Goal: Information Seeking & Learning: Learn about a topic

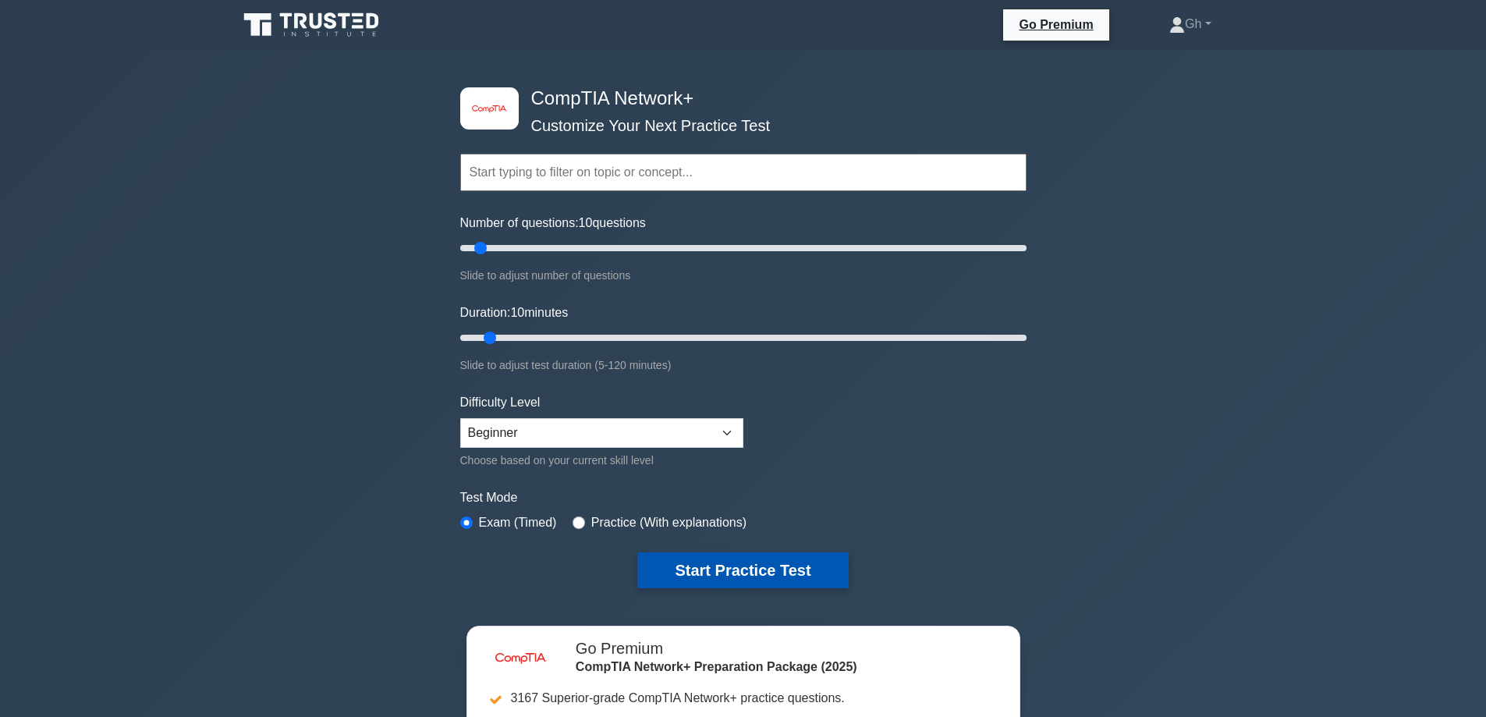
click at [738, 569] on button "Start Practice Test" at bounding box center [742, 570] width 211 height 36
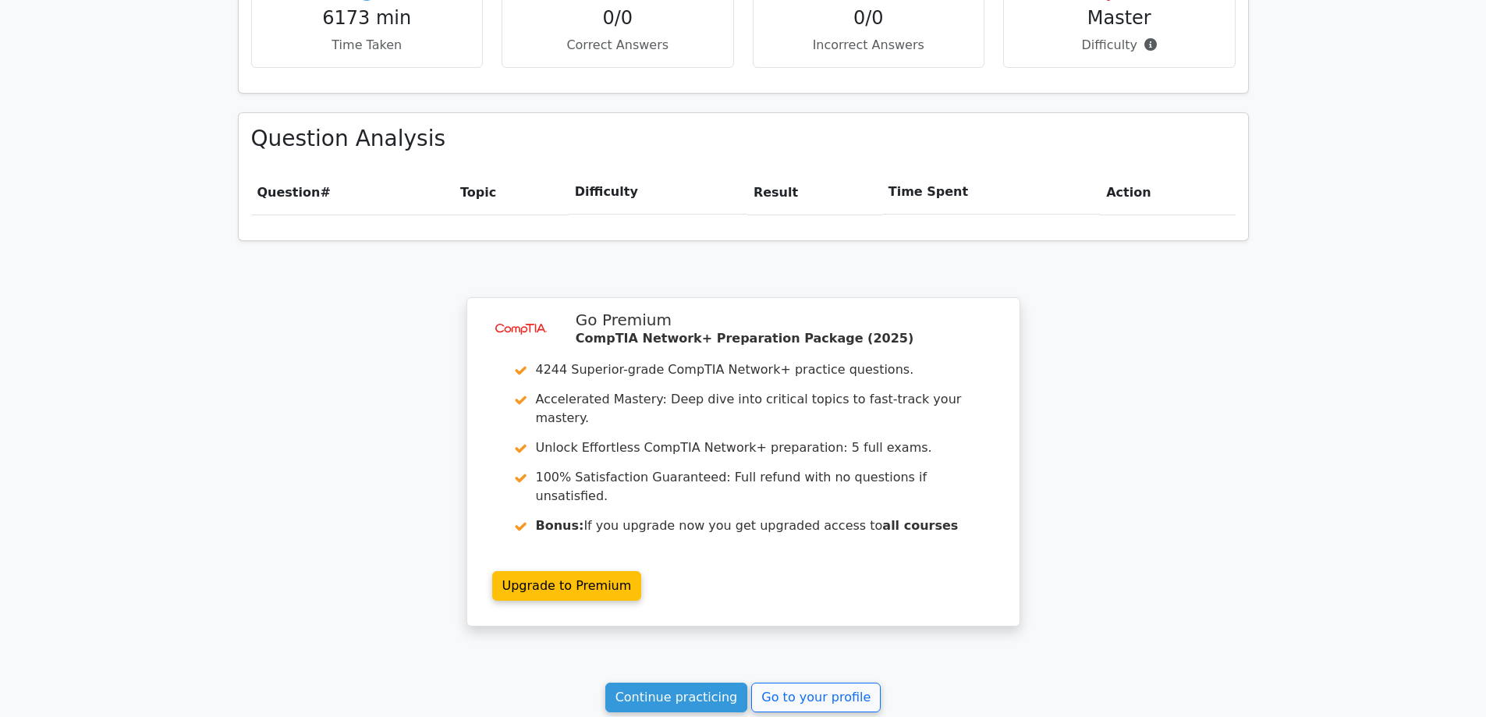
scroll to position [1077, 0]
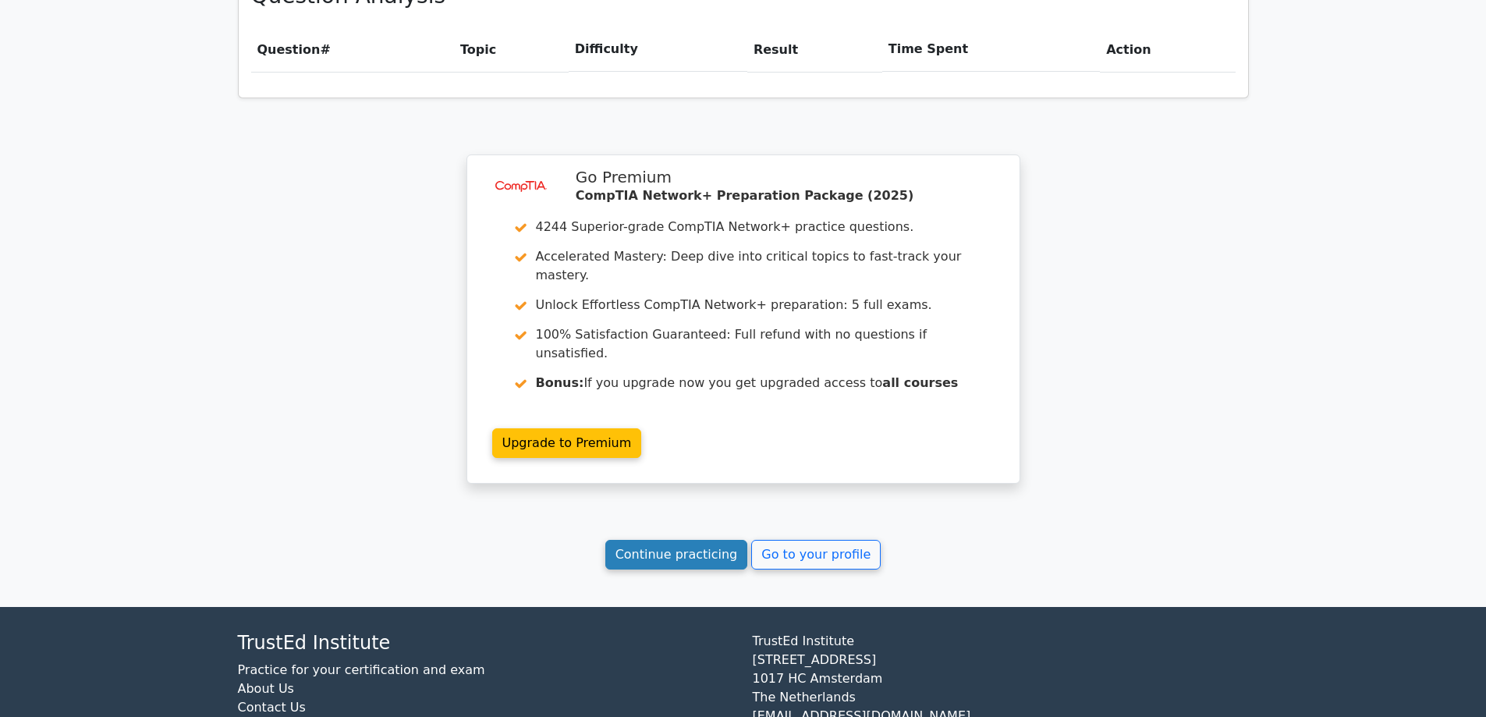
click at [661, 540] on link "Continue practicing" at bounding box center [676, 555] width 143 height 30
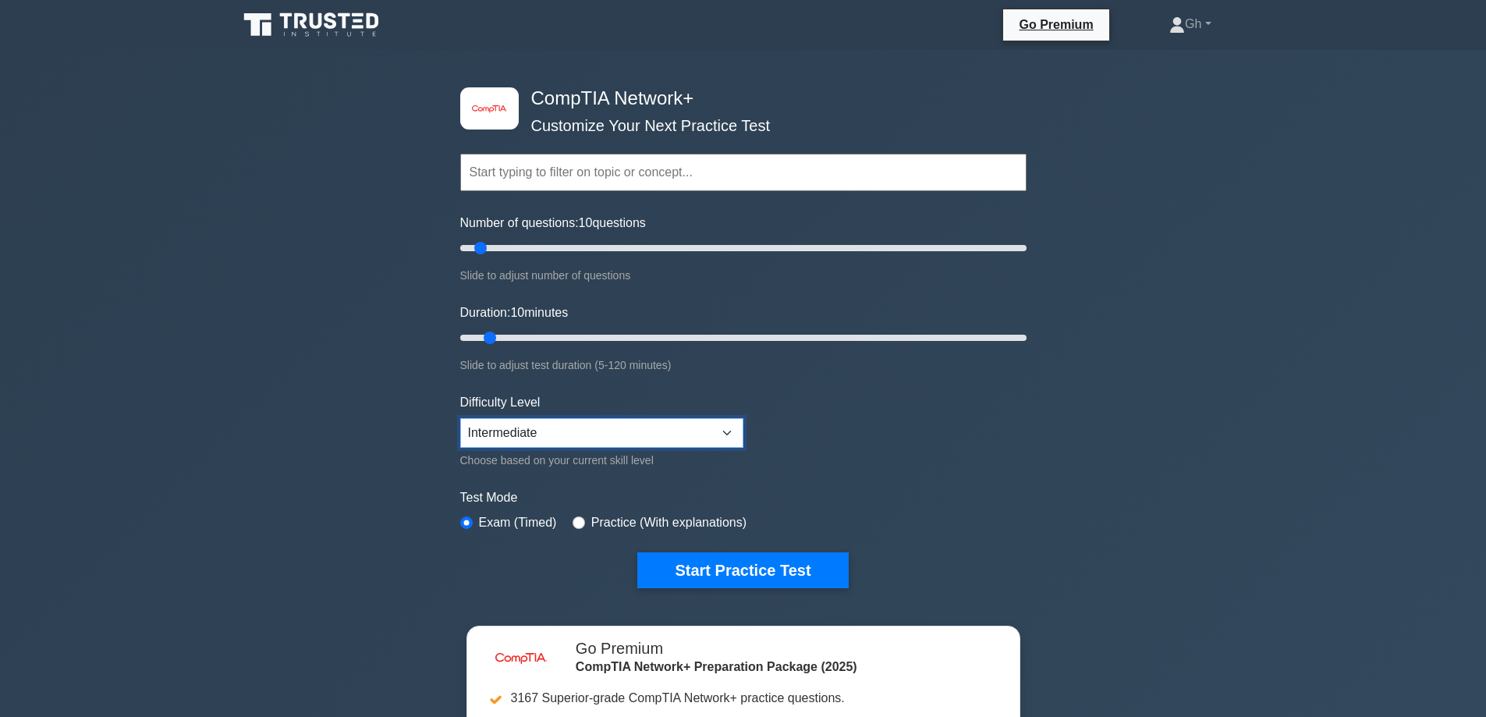
click at [725, 427] on select "Beginner Intermediate Expert" at bounding box center [601, 433] width 283 height 30
select select "expert"
click at [460, 418] on select "Beginner Intermediate Expert" at bounding box center [601, 433] width 283 height 30
click at [708, 575] on button "Start Practice Test" at bounding box center [742, 570] width 211 height 36
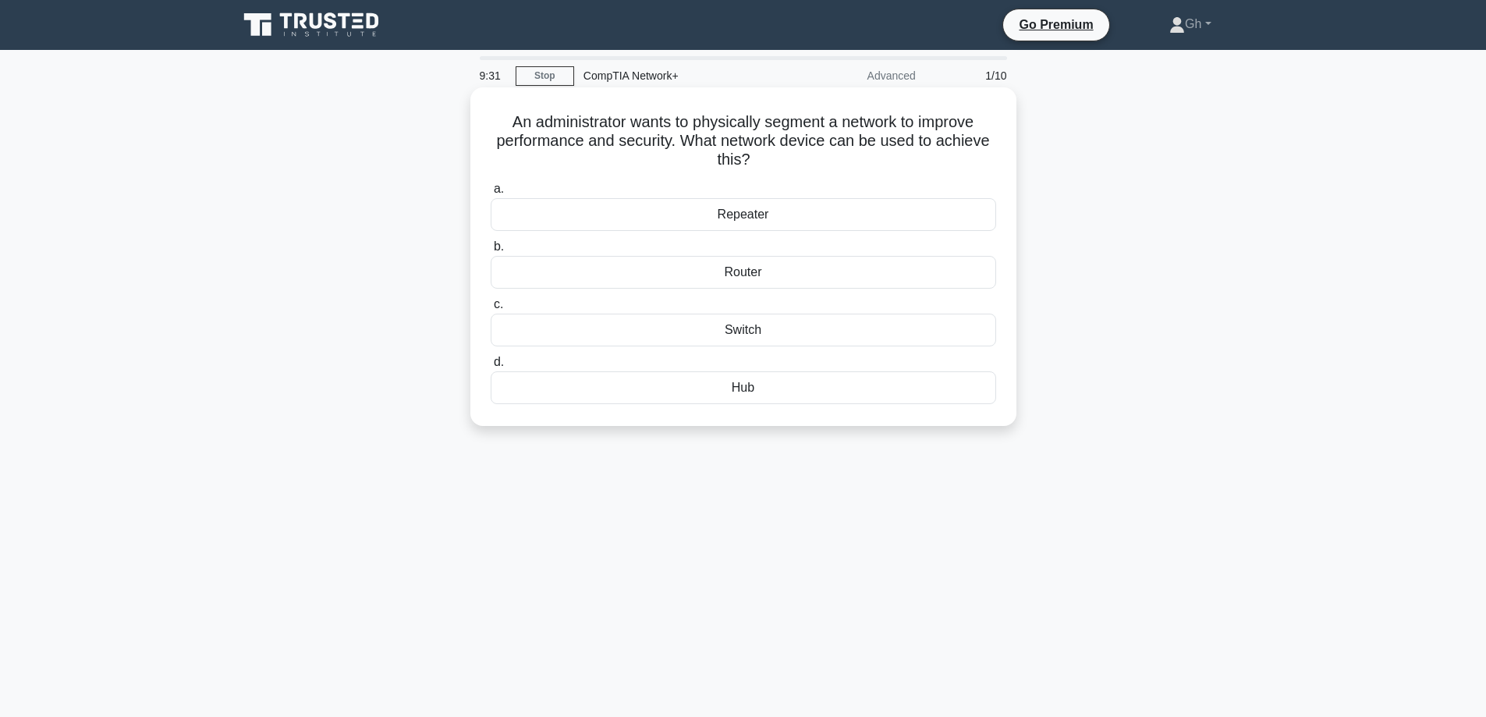
drag, startPoint x: 507, startPoint y: 123, endPoint x: 785, endPoint y: 161, distance: 280.2
click at [785, 161] on h5 "An administrator wants to physically segment a network to improve performance a…" at bounding box center [743, 141] width 509 height 58
copy h5 "An administrator wants to physically segment a network to improve performance a…"
click at [878, 303] on label "c. Switch" at bounding box center [744, 320] width 506 height 51
click at [491, 303] on input "c. Switch" at bounding box center [491, 305] width 0 height 10
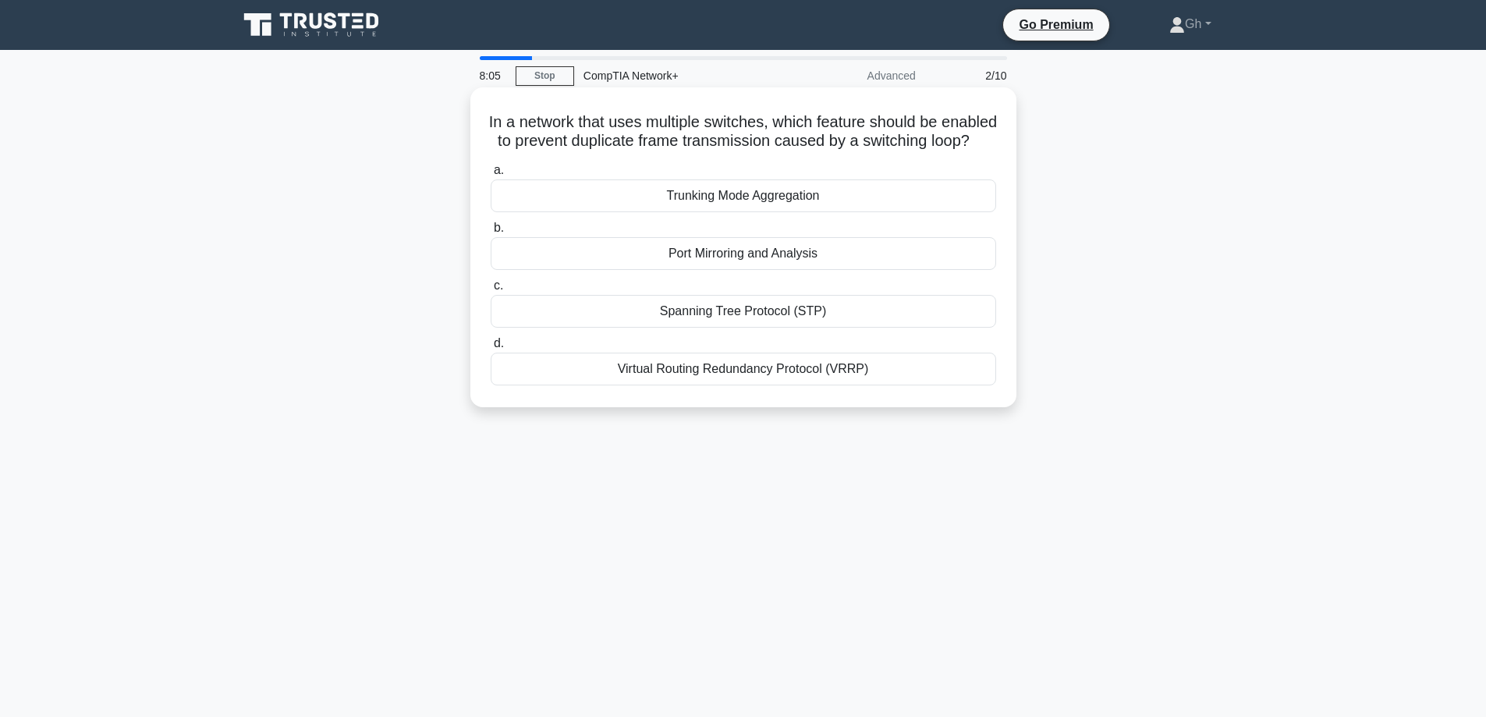
drag, startPoint x: 514, startPoint y: 119, endPoint x: 784, endPoint y: 164, distance: 273.6
click at [784, 151] on h5 "In a network that uses multiple switches, which feature should be enabled to pr…" at bounding box center [743, 131] width 509 height 39
copy h5 "In a network that uses multiple switches, which feature should be enabled to pr…"
click at [747, 328] on div "Spanning Tree Protocol (STP)" at bounding box center [744, 311] width 506 height 33
click at [491, 291] on input "c. Spanning Tree Protocol (STP)" at bounding box center [491, 286] width 0 height 10
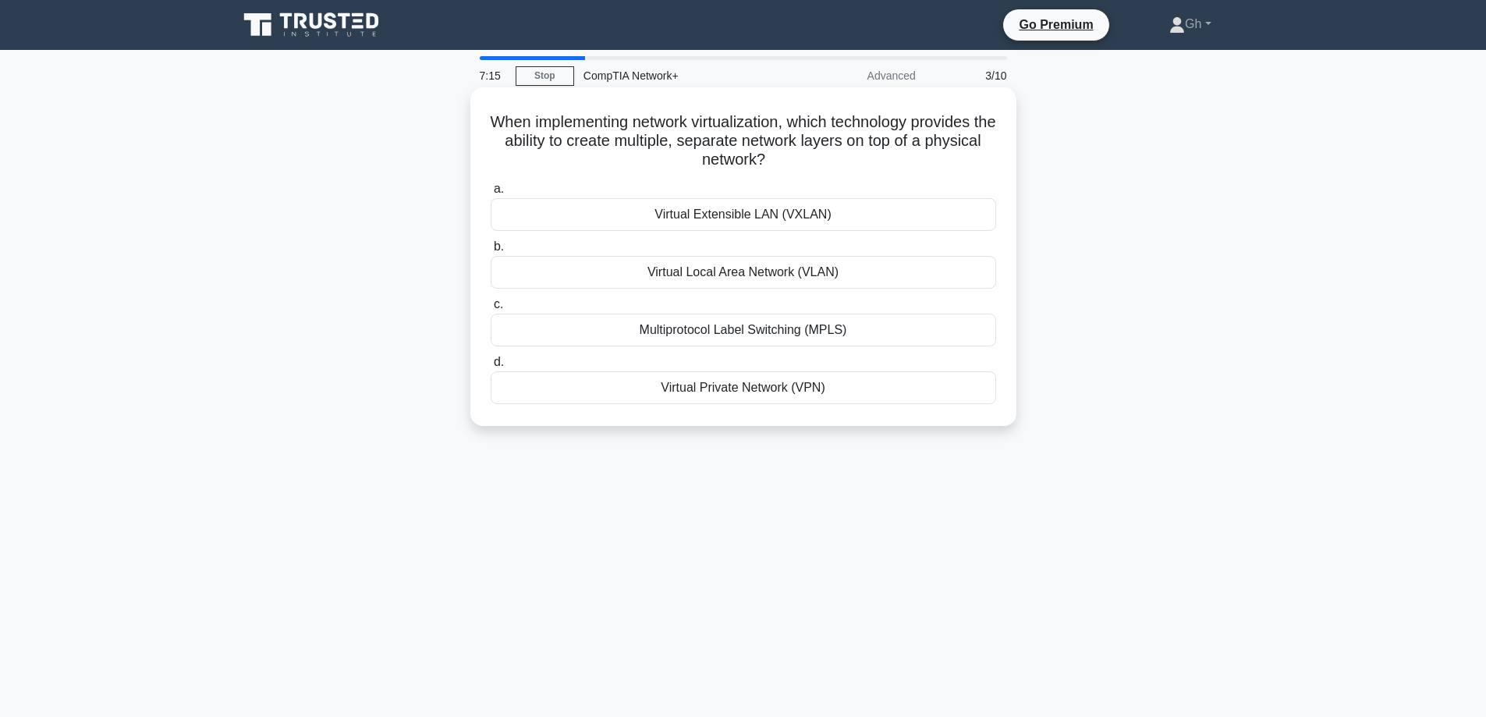
drag, startPoint x: 495, startPoint y: 122, endPoint x: 832, endPoint y: 169, distance: 341.0
click at [886, 164] on h5 "When implementing network virtualization, which technology provides the ability…" at bounding box center [743, 141] width 509 height 58
copy h5 "When implementing network virtualization, which technology provides the ability…"
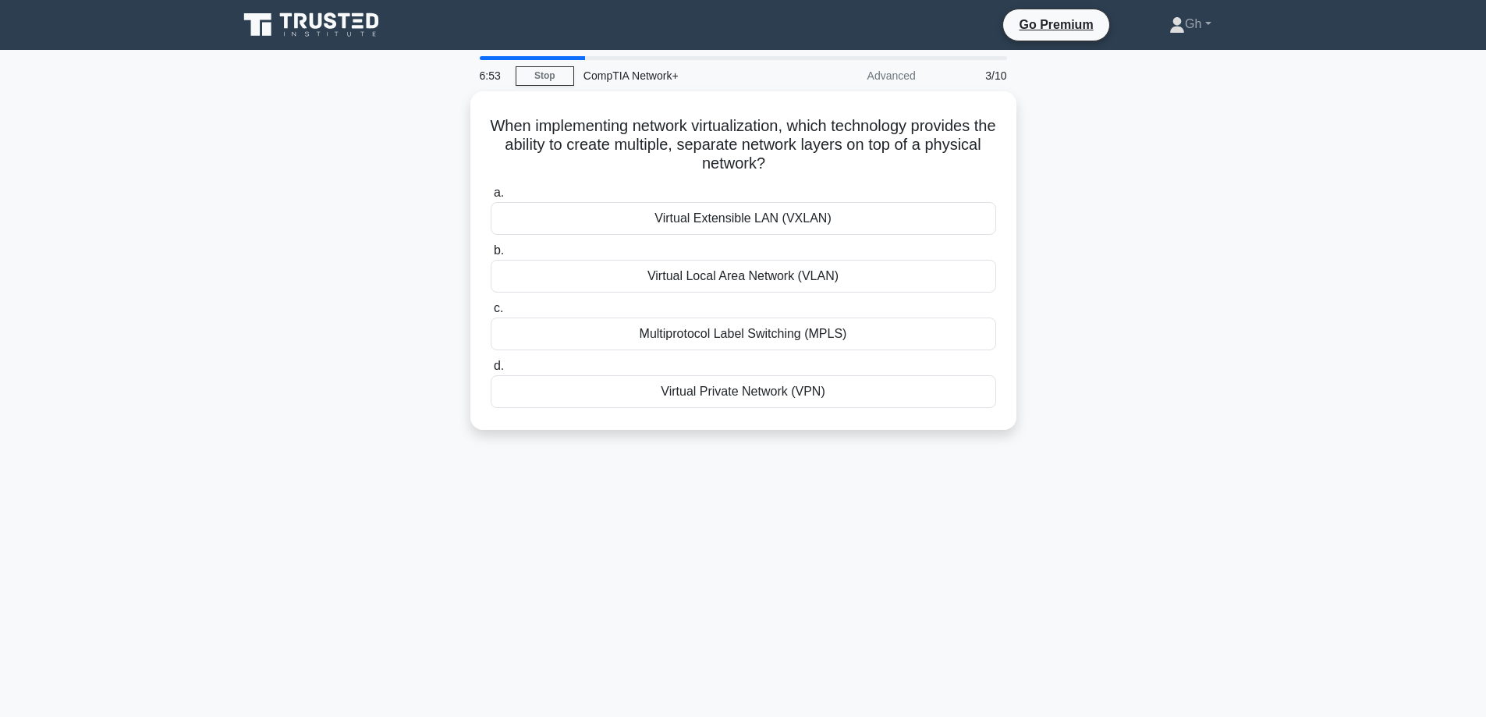
click at [1116, 346] on div "When implementing network virtualization, which technology provides the ability…" at bounding box center [744, 269] width 1030 height 357
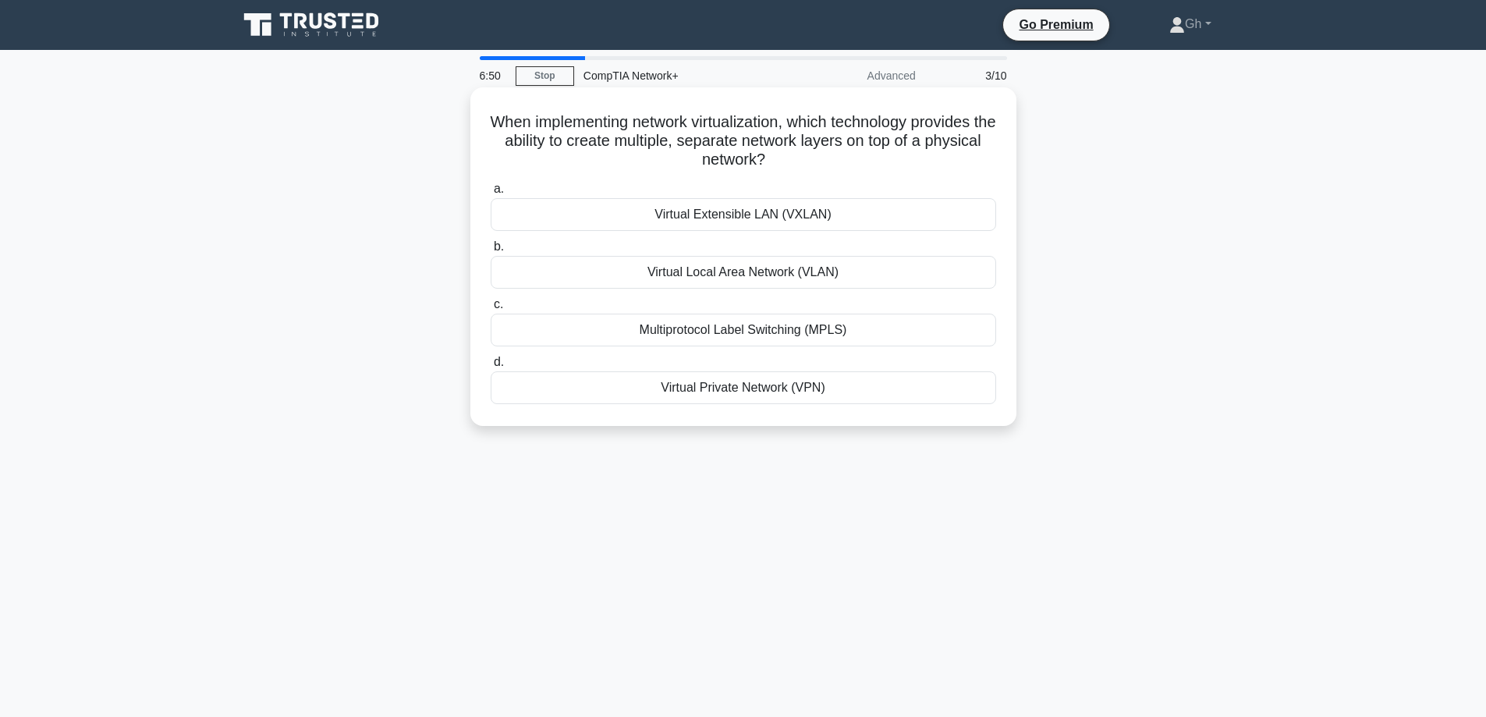
drag, startPoint x: 491, startPoint y: 120, endPoint x: 903, endPoint y: 406, distance: 501.0
click at [903, 406] on div "When implementing network virtualization, which technology provides the ability…" at bounding box center [744, 257] width 534 height 326
copy div "When implementing network virtualization, which technology provides the ability…"
click at [943, 250] on label "b. Virtual Local Area Network (VLAN)" at bounding box center [744, 262] width 506 height 51
click at [491, 250] on input "b. Virtual Local Area Network (VLAN)" at bounding box center [491, 247] width 0 height 10
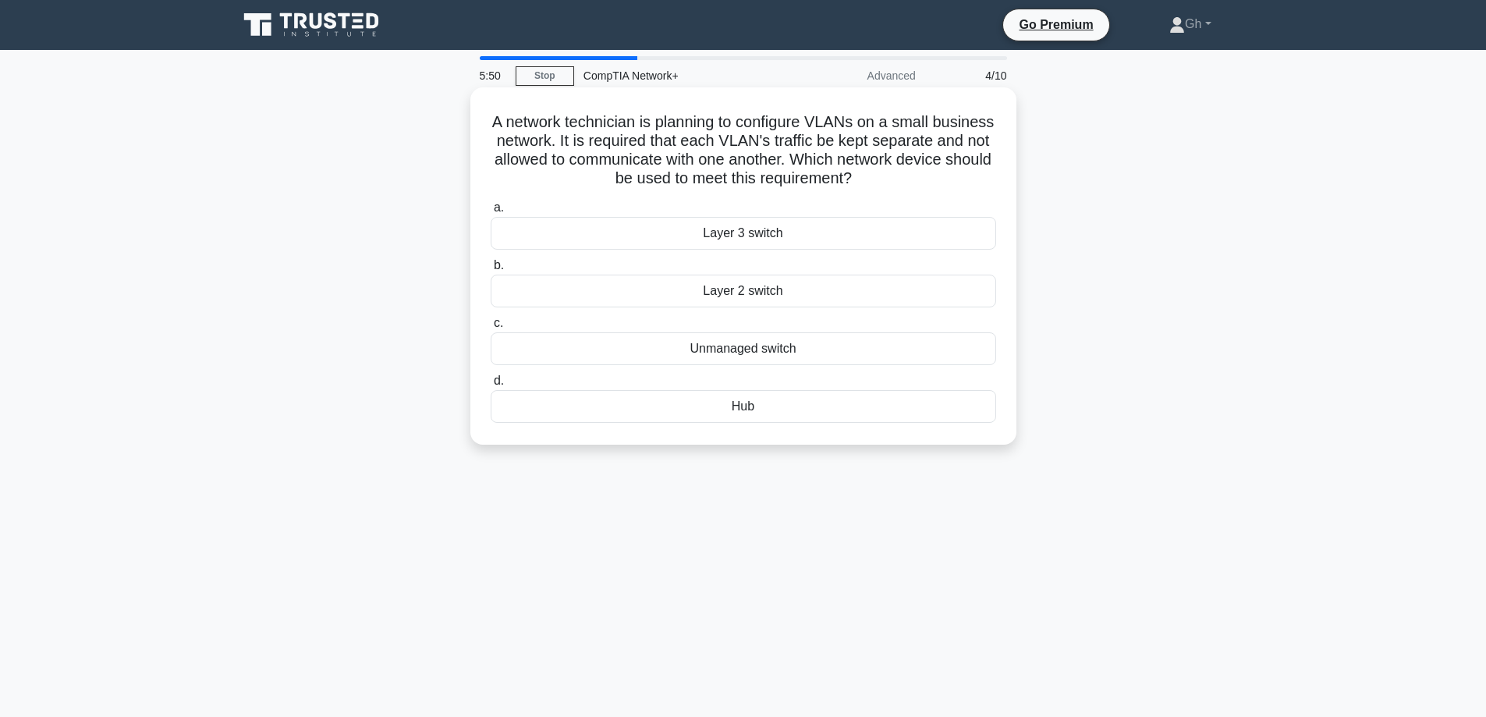
drag, startPoint x: 522, startPoint y: 119, endPoint x: 958, endPoint y: 423, distance: 531.7
click at [958, 423] on div "A network technician is planning to configure VLANs on a small business network…" at bounding box center [744, 266] width 534 height 345
copy div "A network technician is planning to configure VLANs on a small business network…"
click at [929, 274] on label "b. Layer 2 switch" at bounding box center [744, 281] width 506 height 51
click at [491, 271] on input "b. Layer 2 switch" at bounding box center [491, 266] width 0 height 10
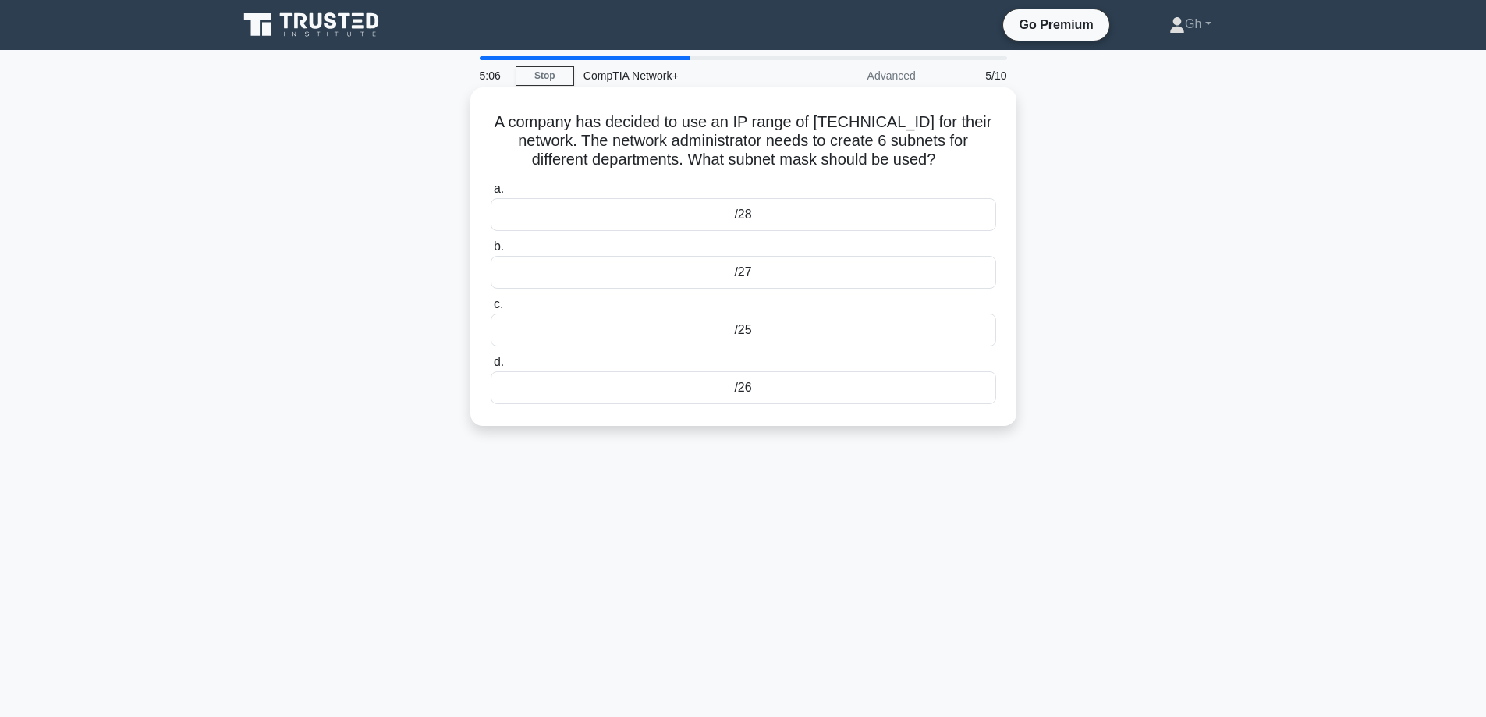
drag, startPoint x: 500, startPoint y: 123, endPoint x: 779, endPoint y: 388, distance: 384.1
click at [779, 388] on div "A company has decided to use an IP range of 192.168.0.0/24 for their network. T…" at bounding box center [744, 257] width 534 height 326
copy div "A company has decided to use an IP range of 192.168.0.0/24 for their network. T…"
click at [893, 279] on div "/27" at bounding box center [744, 272] width 506 height 33
click at [491, 252] on input "b. /27" at bounding box center [491, 247] width 0 height 10
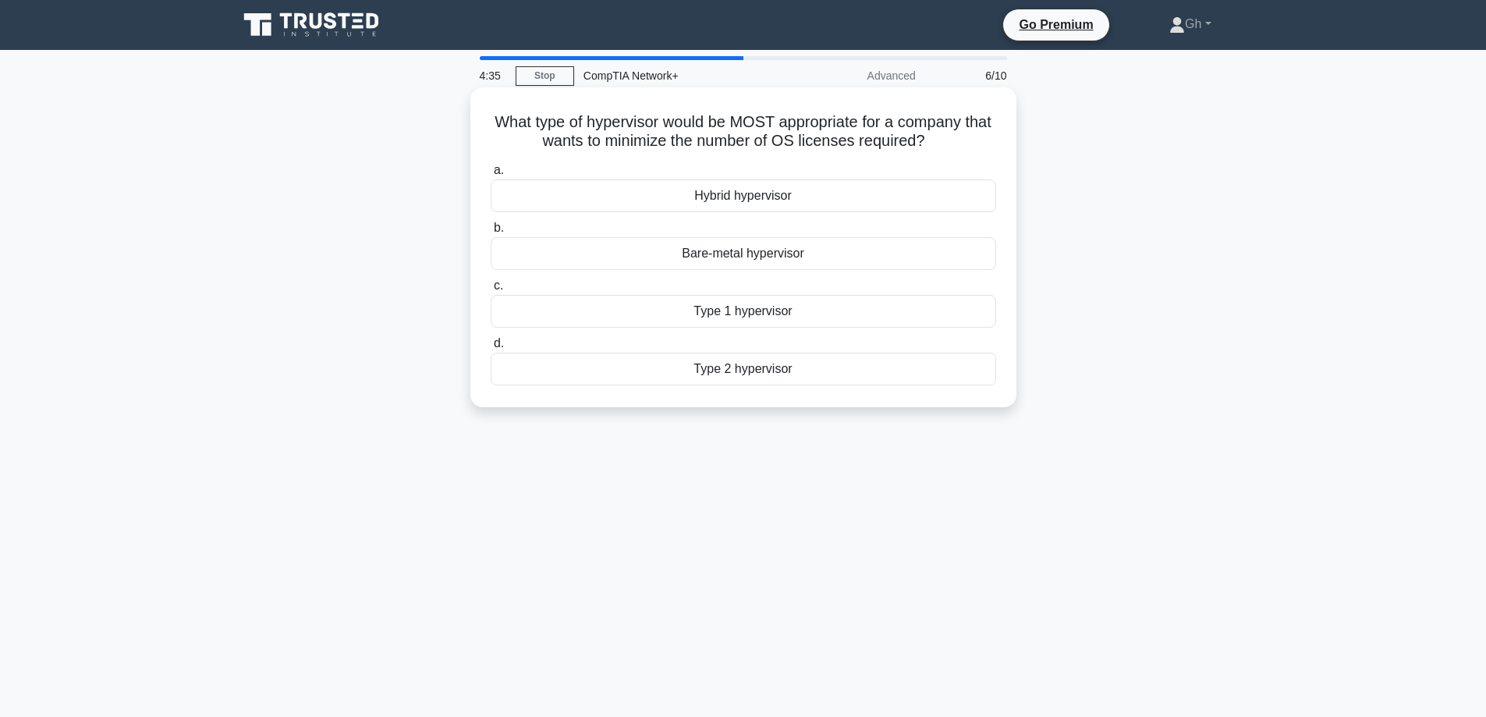
drag, startPoint x: 504, startPoint y: 119, endPoint x: 803, endPoint y: 392, distance: 404.7
click at [803, 392] on div "What type of hypervisor would be MOST appropriate for a company that wants to m…" at bounding box center [744, 247] width 534 height 307
copy div "What type of hypervisor would be MOST appropriate for a company that wants to m…"
click at [867, 259] on div "Bare-metal hypervisor" at bounding box center [744, 253] width 506 height 33
click at [491, 233] on input "b. Bare-metal hypervisor" at bounding box center [491, 228] width 0 height 10
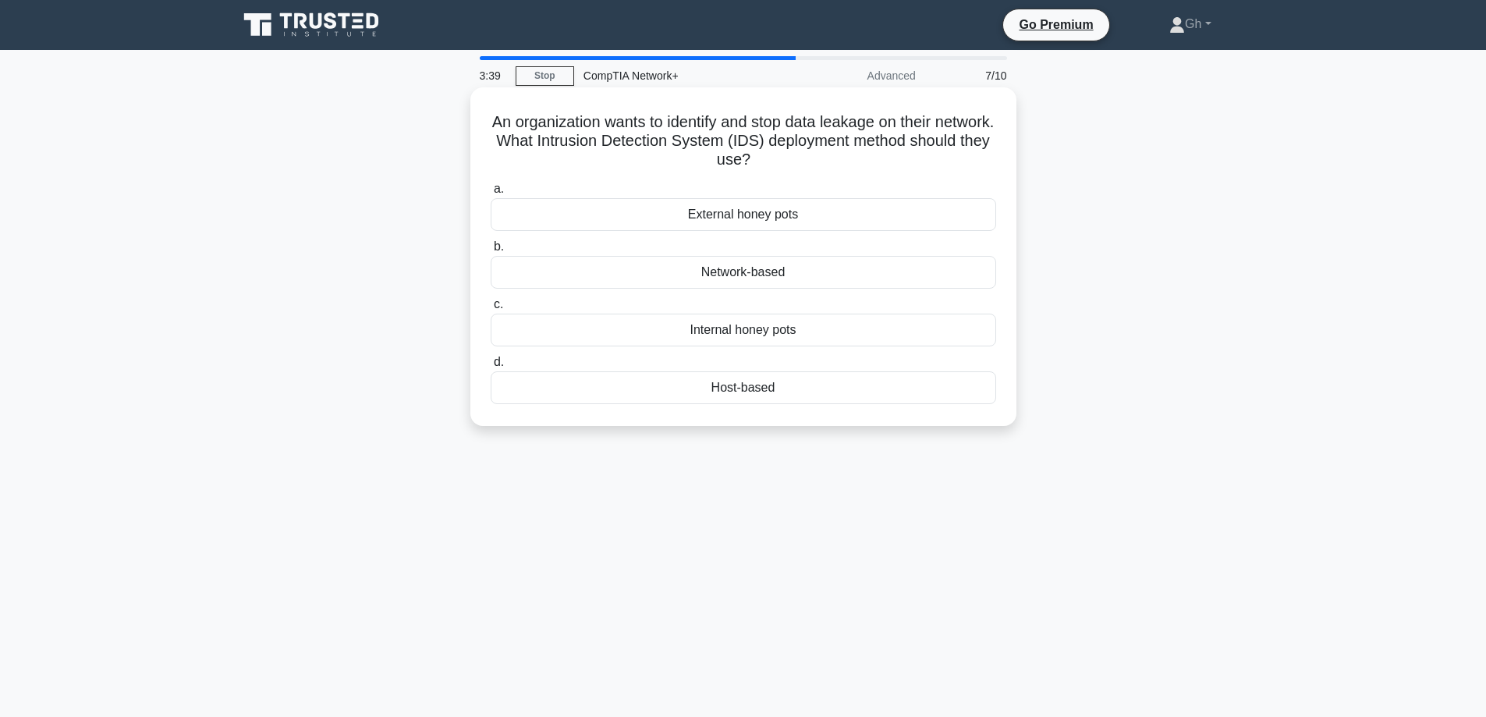
drag, startPoint x: 513, startPoint y: 119, endPoint x: 889, endPoint y: 406, distance: 472.6
click at [889, 406] on div "An organization wants to identify and stop data leakage on their network. What …" at bounding box center [744, 257] width 534 height 326
copy div "An organization wants to identify and stop data leakage on their network. What …"
click at [1291, 381] on main "3:12 Stop CompTIA Network+ Advanced 7/10 An organization wants to identify and …" at bounding box center [743, 446] width 1486 height 793
click at [739, 336] on div "Internal honey pots" at bounding box center [744, 330] width 506 height 33
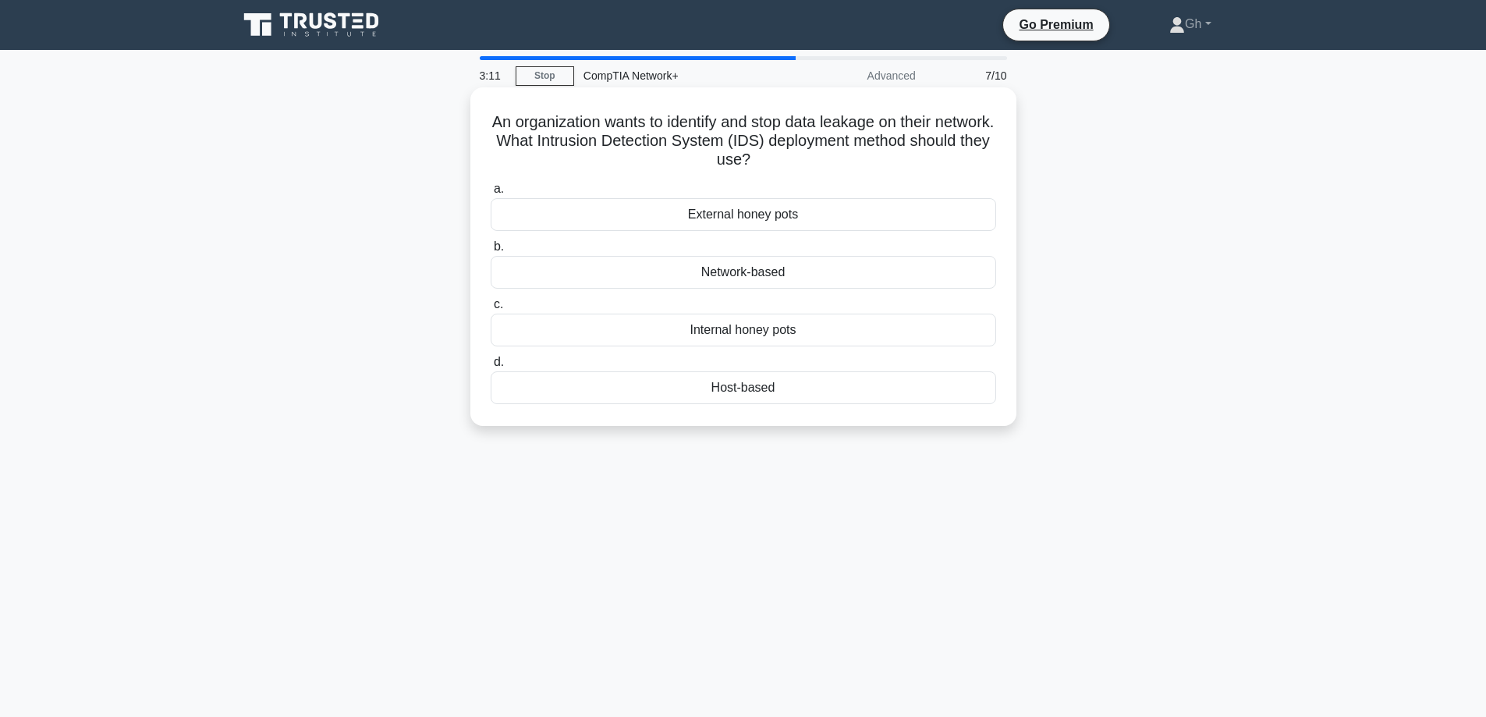
click at [491, 310] on input "c. Internal honey pots" at bounding box center [491, 305] width 0 height 10
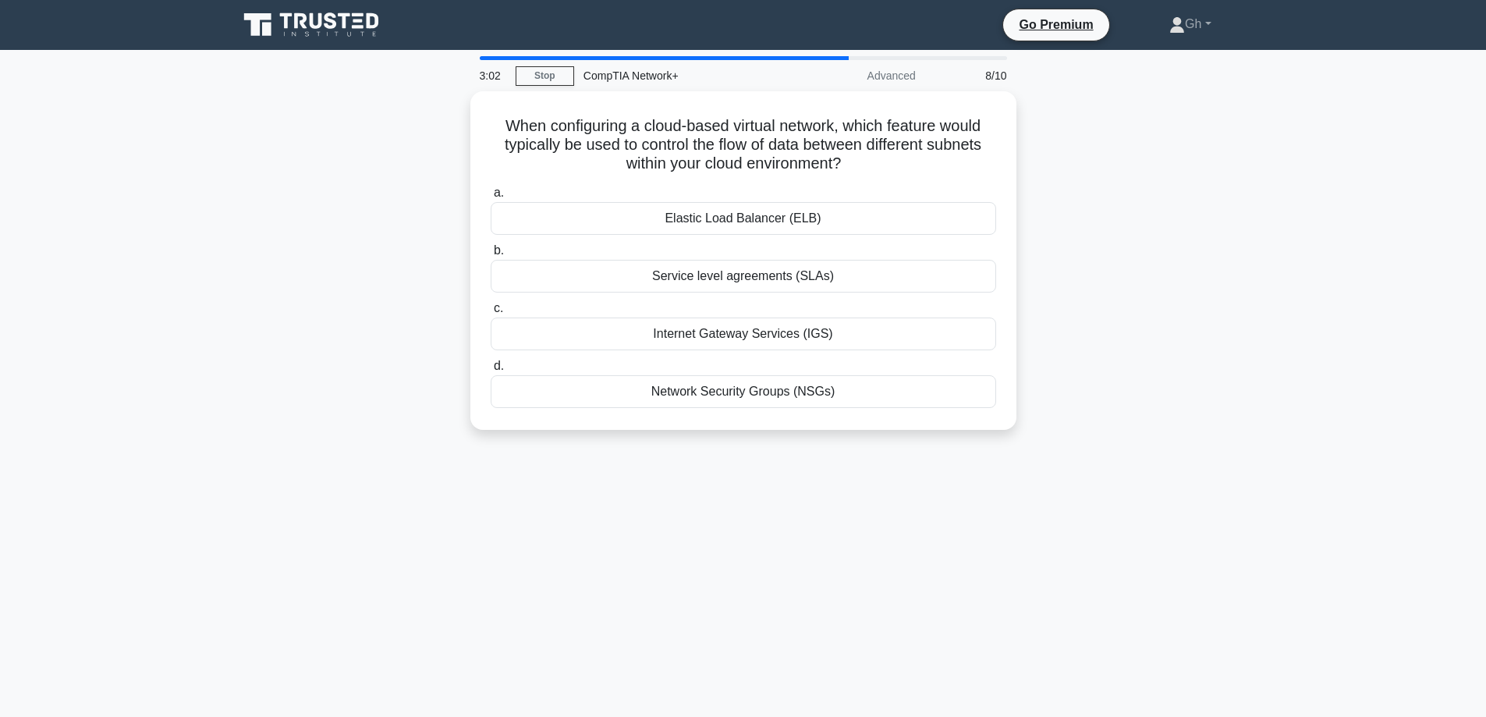
drag, startPoint x: 501, startPoint y: 122, endPoint x: 868, endPoint y: 449, distance: 491.3
click at [868, 449] on div "When configuring a cloud-based virtual network, which feature would typically b…" at bounding box center [744, 269] width 1030 height 357
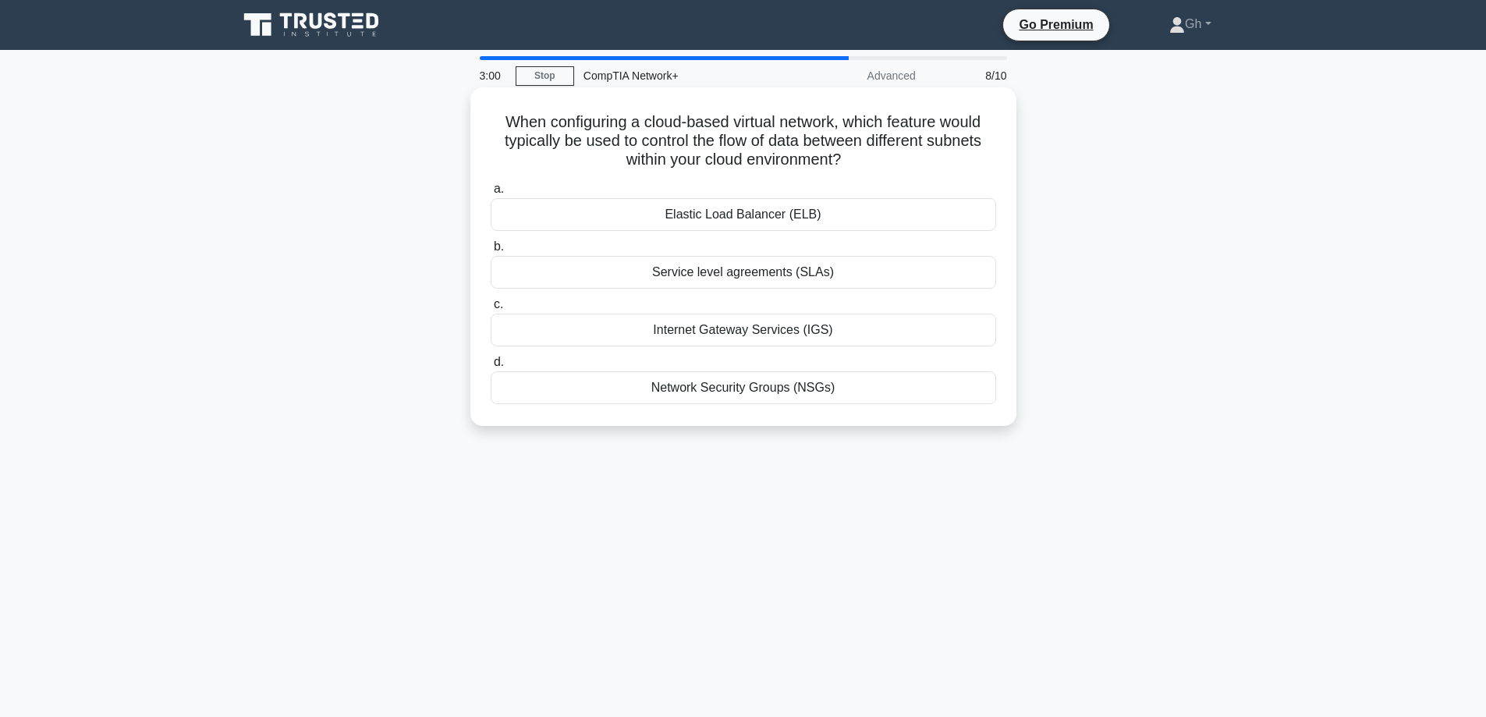
copy div "When configuring a cloud-based virtual network, which feature would typically b…"
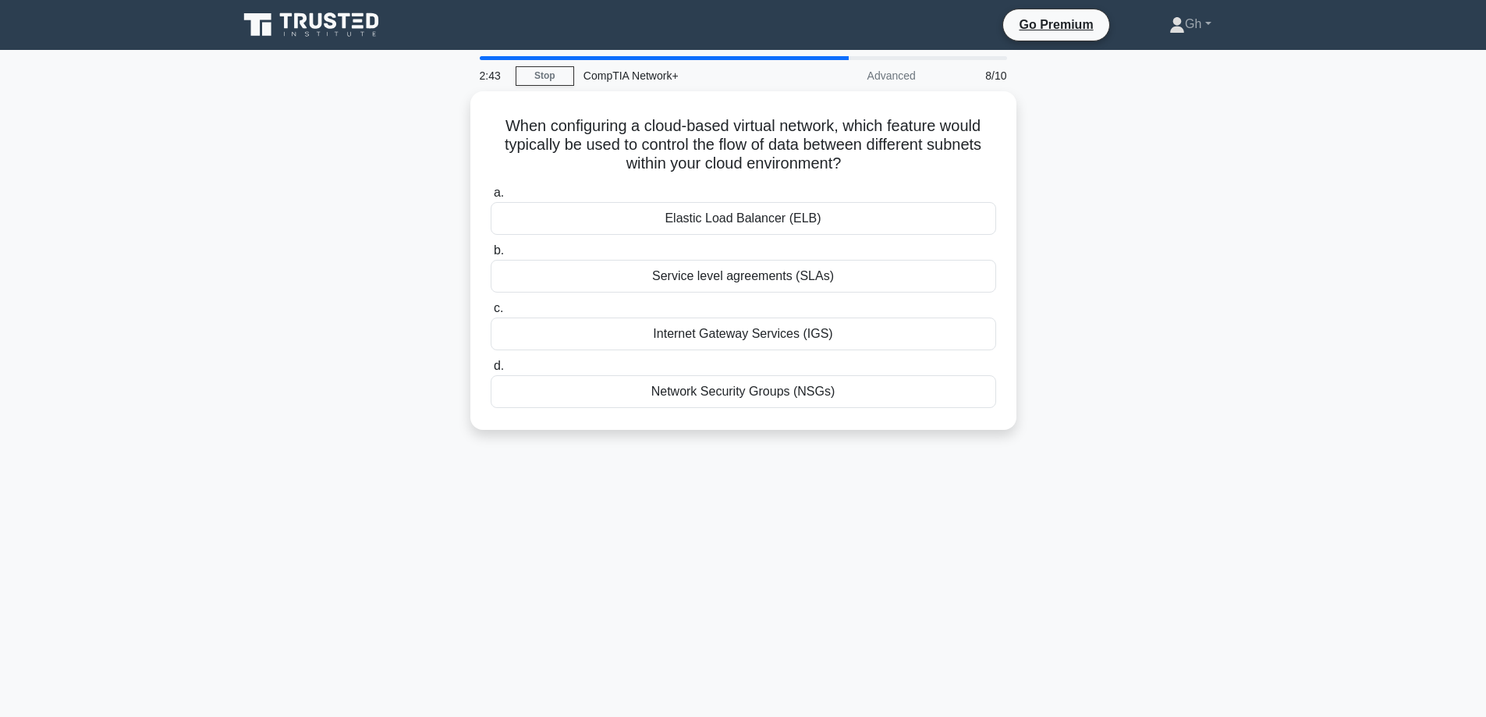
click at [1366, 278] on main "2:43 Stop CompTIA Network+ Advanced 8/10 When configuring a cloud-based virtual…" at bounding box center [743, 446] width 1486 height 793
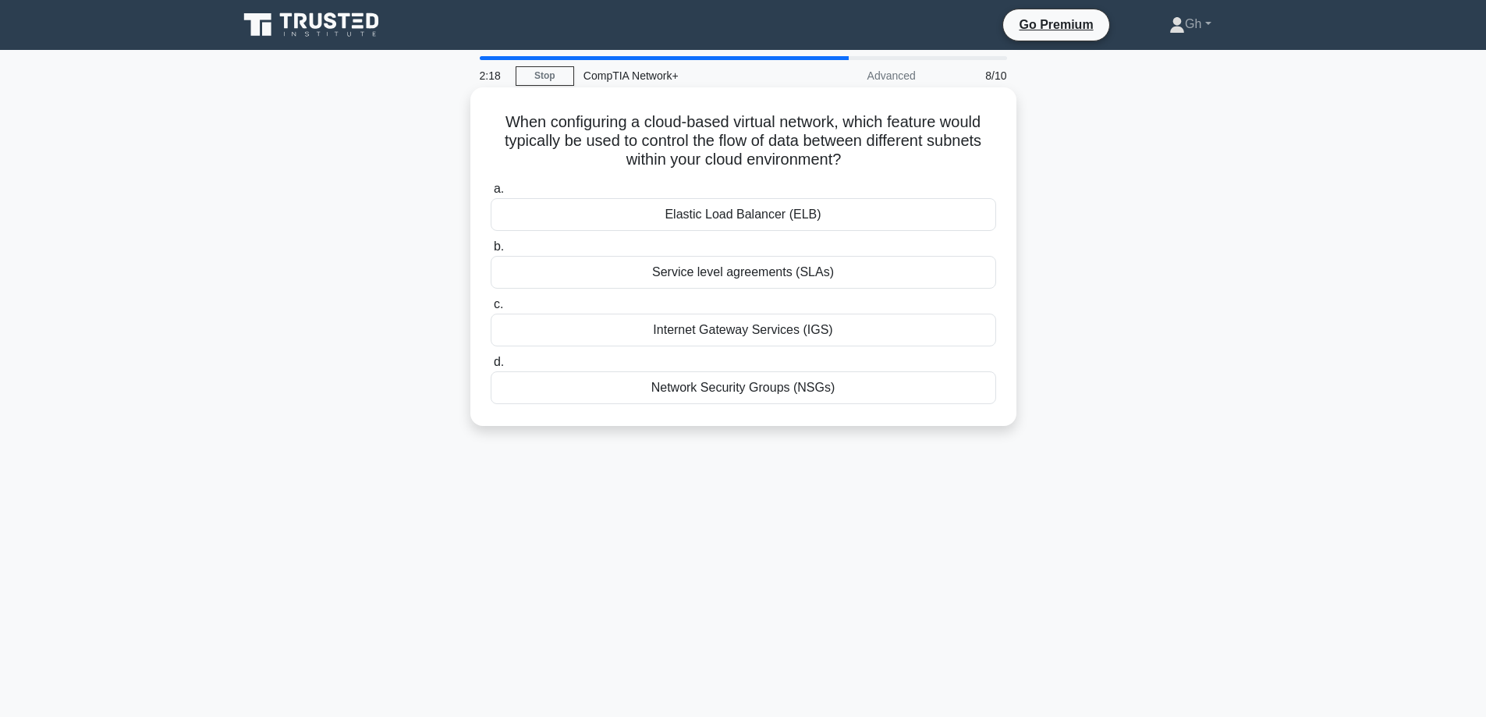
click at [750, 386] on div "Network Security Groups (NSGs)" at bounding box center [744, 387] width 506 height 33
click at [491, 367] on input "d. Network Security Groups (NSGs)" at bounding box center [491, 362] width 0 height 10
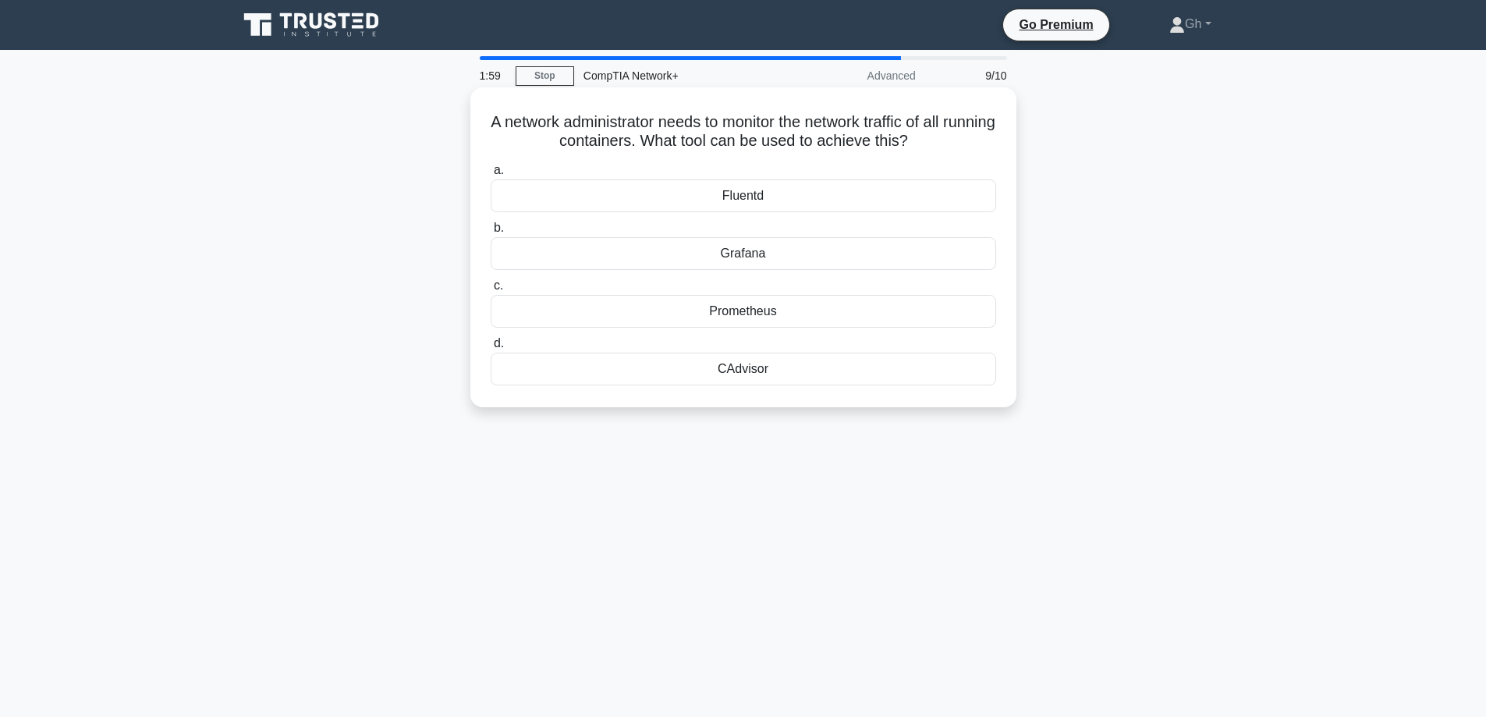
drag, startPoint x: 507, startPoint y: 125, endPoint x: 817, endPoint y: 392, distance: 409.3
click at [817, 392] on div "A network administrator needs to monitor the network traffic of all running con…" at bounding box center [744, 247] width 534 height 307
copy div "A network administrator needs to monitor the network traffic of all running con…"
click at [1226, 298] on div "A network administrator needs to monitor the network traffic of all running con…" at bounding box center [744, 260] width 1030 height 339
click at [750, 372] on div "CAdvisor" at bounding box center [744, 369] width 506 height 33
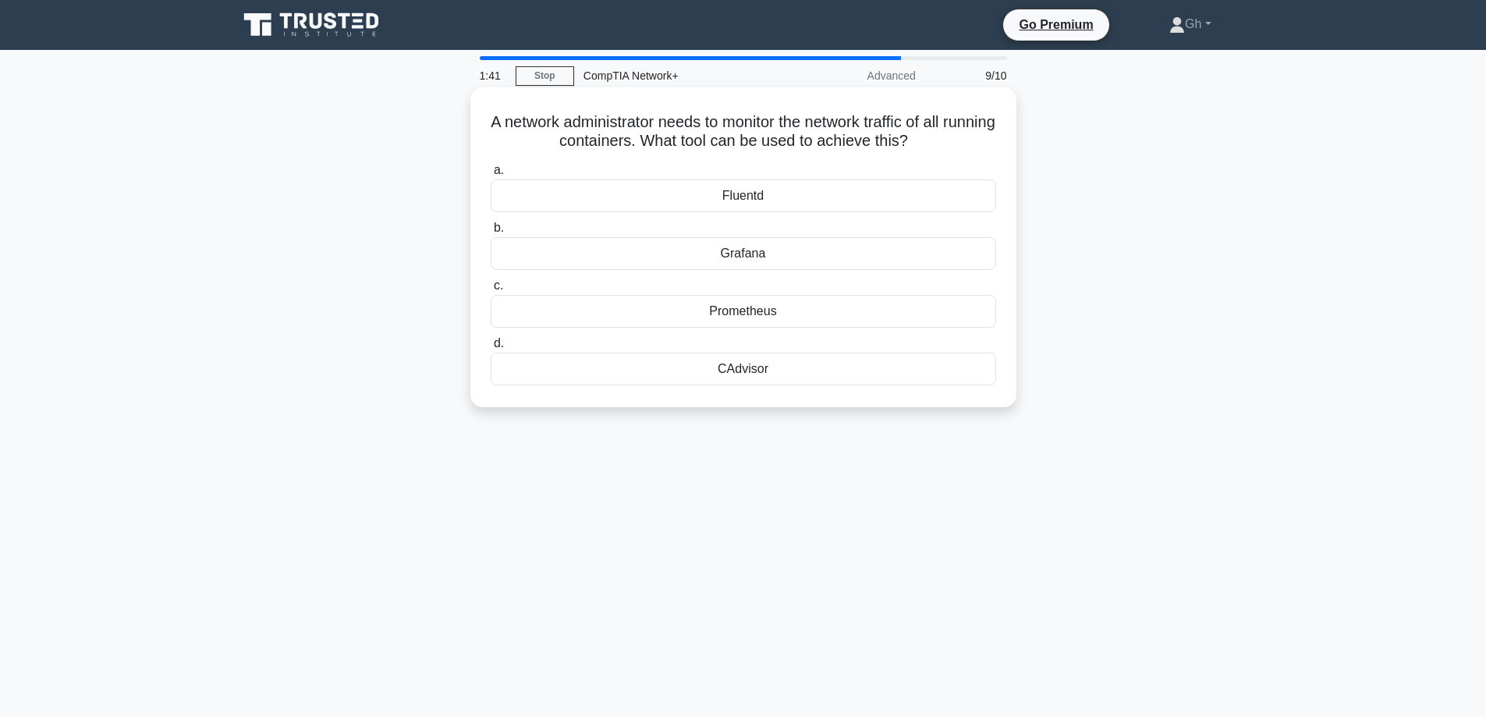
click at [491, 349] on input "d. CAdvisor" at bounding box center [491, 344] width 0 height 10
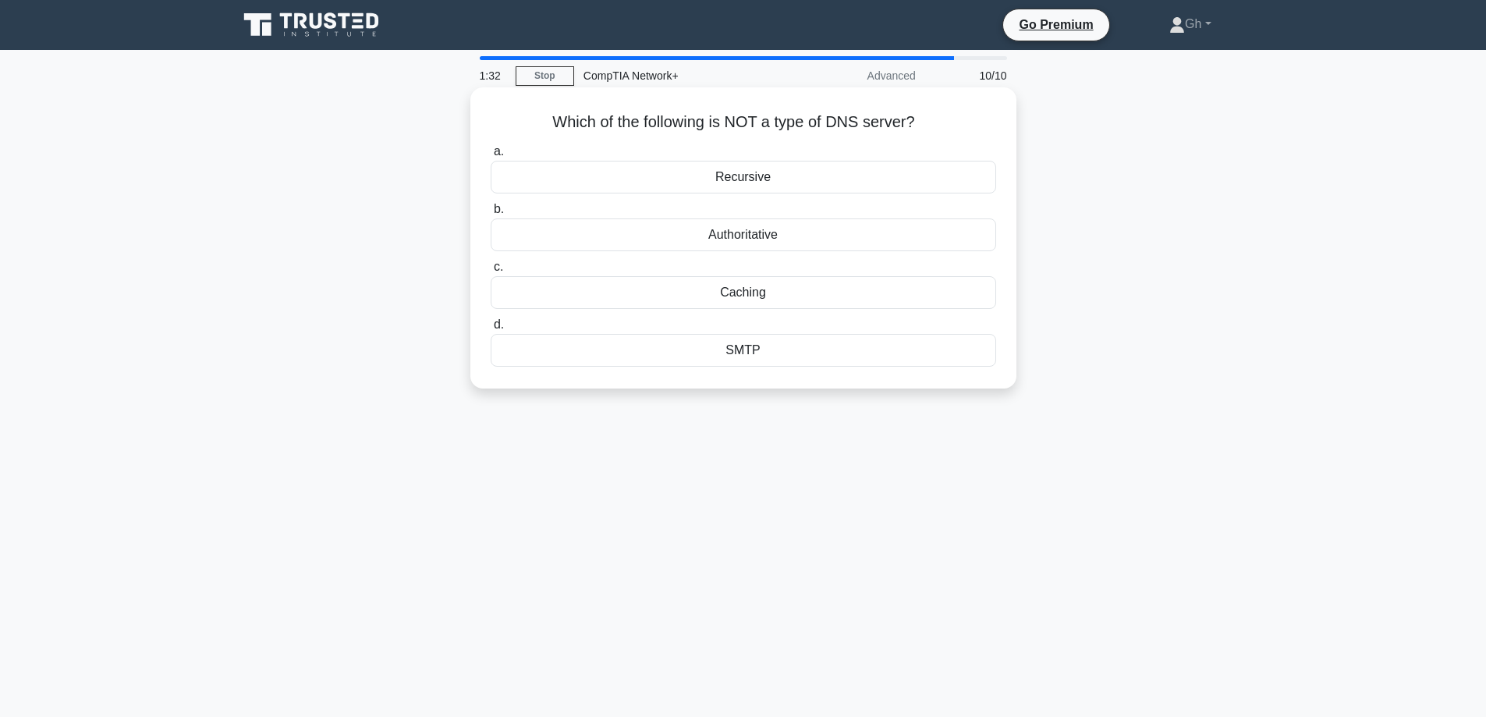
drag, startPoint x: 548, startPoint y: 120, endPoint x: 804, endPoint y: 378, distance: 363.0
click at [804, 378] on div "Which of the following is NOT a type of DNS server? .spinner_0XTQ{transform-ori…" at bounding box center [744, 238] width 534 height 289
click at [931, 470] on div "1:15 Stop CompTIA Network+ Advanced 10/10 Which of the following is NOT a type …" at bounding box center [744, 446] width 1030 height 780
click at [750, 352] on div "SMTP" at bounding box center [744, 350] width 506 height 33
click at [491, 330] on input "d. SMTP" at bounding box center [491, 325] width 0 height 10
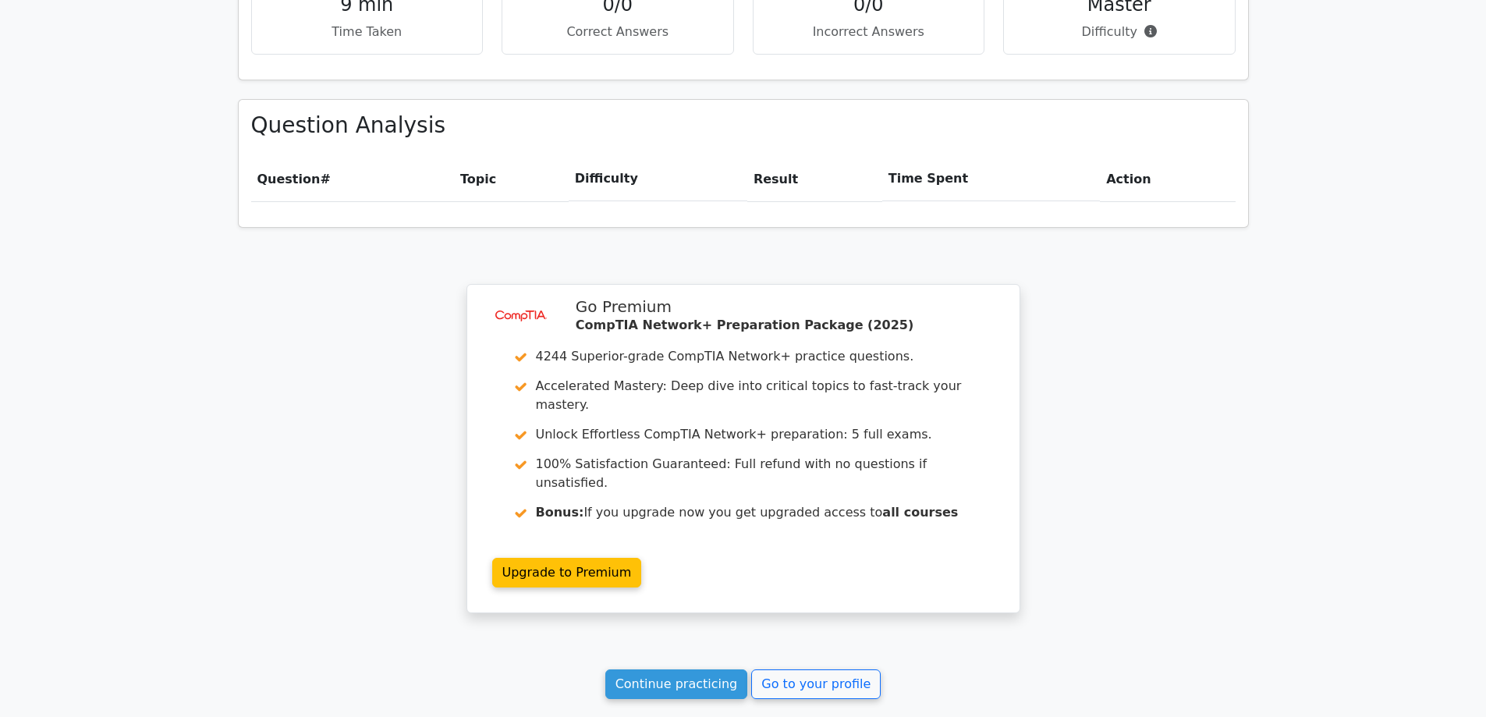
scroll to position [1077, 0]
